Goal: Task Accomplishment & Management: Manage account settings

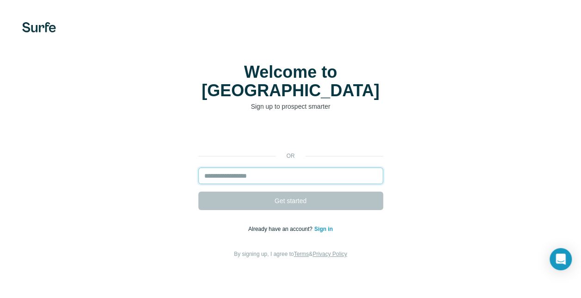
click at [238, 167] on input "email" at bounding box center [290, 175] width 185 height 17
type input "**********"
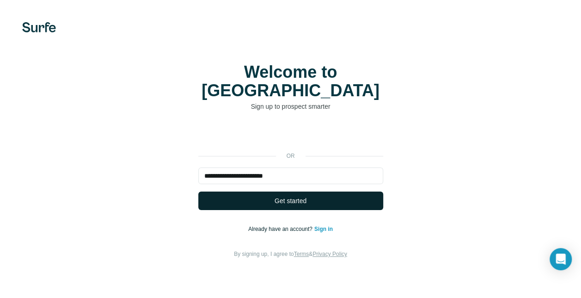
click at [228, 191] on button "Get started" at bounding box center [290, 200] width 185 height 18
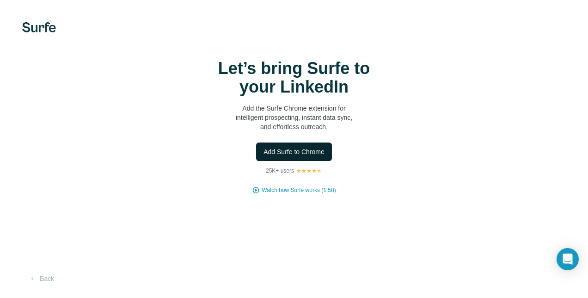
click at [267, 150] on span "Add Surfe to Chrome" at bounding box center [294, 151] width 61 height 9
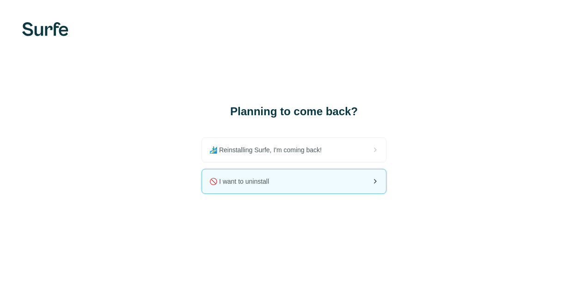
click at [290, 179] on div "🚫 I want to uninstall" at bounding box center [294, 181] width 184 height 24
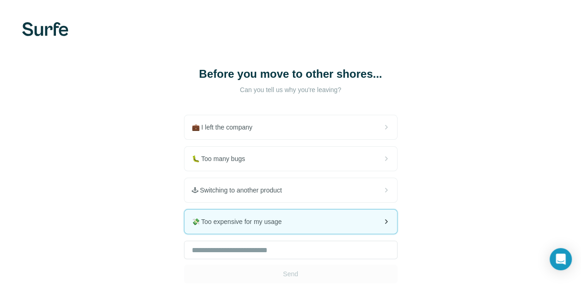
click at [307, 215] on div "💸 Too expensive for my usage" at bounding box center [291, 221] width 213 height 24
